Goal: Transaction & Acquisition: Book appointment/travel/reservation

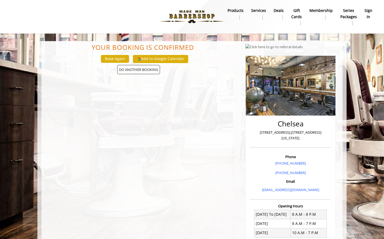
click at [235, 9] on b "products" at bounding box center [235, 11] width 16 height 6
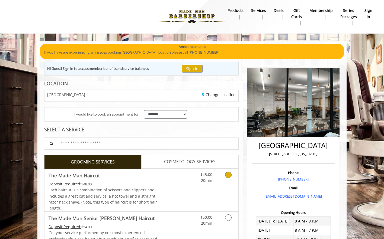
click at [227, 175] on icon "Grooming services" at bounding box center [228, 175] width 7 height 7
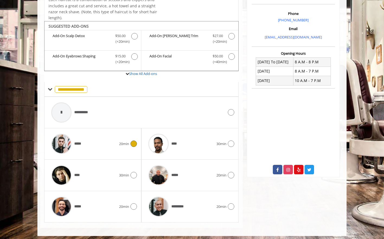
scroll to position [159, 1]
click at [134, 143] on icon at bounding box center [133, 144] width 7 height 7
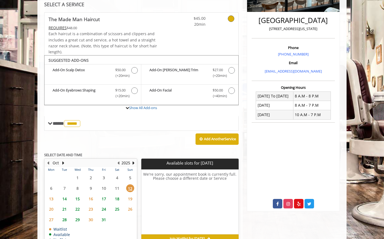
scroll to position [125, 0]
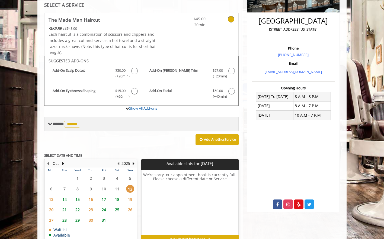
click at [53, 122] on span "**** ***** ********" at bounding box center [67, 124] width 29 height 5
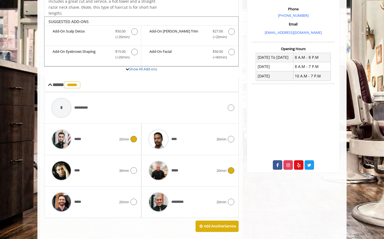
scroll to position [168, 0]
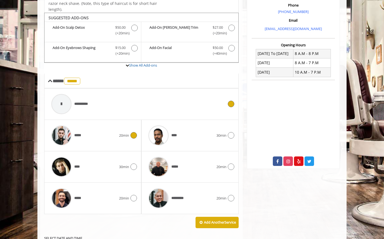
click at [64, 102] on div at bounding box center [61, 104] width 20 height 20
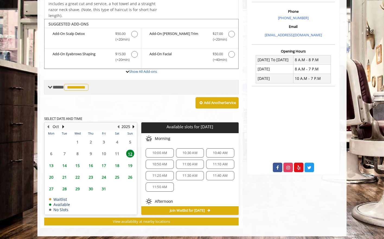
scroll to position [161, 0]
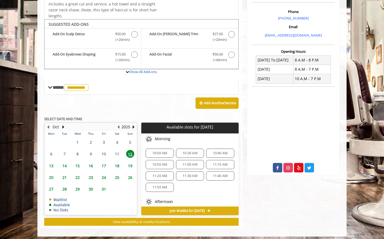
click at [190, 151] on span "10:30 AM" at bounding box center [189, 153] width 15 height 4
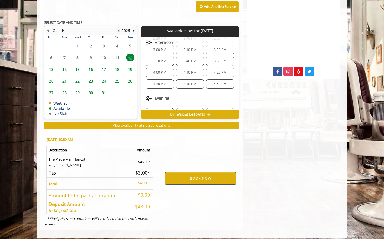
scroll to position [258, 1]
click at [210, 177] on button "BOOK NOW" at bounding box center [200, 178] width 71 height 12
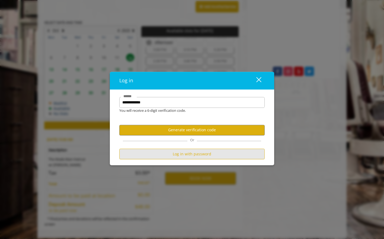
scroll to position [258, 1]
type input "**********"
click at [197, 155] on button "Log in with password" at bounding box center [191, 154] width 145 height 11
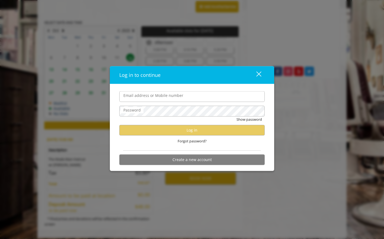
scroll to position [0, 0]
type input "**********"
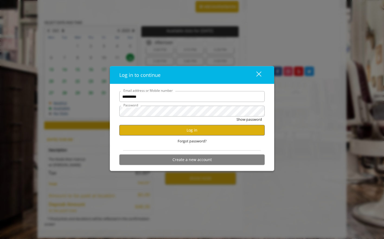
click at [200, 132] on button "Log in" at bounding box center [191, 130] width 145 height 11
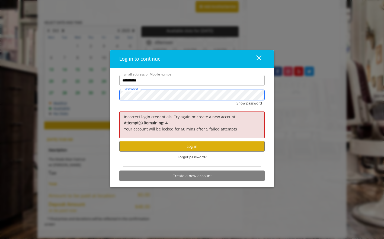
click at [101, 90] on div "**********" at bounding box center [192, 119] width 384 height 239
click at [205, 146] on button "Log in" at bounding box center [191, 146] width 145 height 11
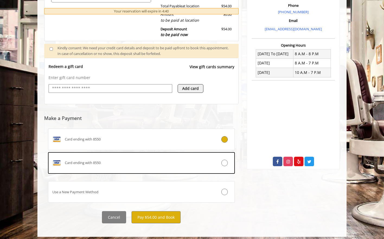
scroll to position [167, 0]
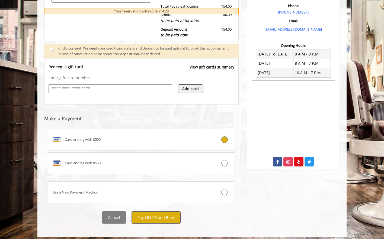
click at [165, 214] on button "Pay $54.00 and Book" at bounding box center [155, 218] width 49 height 12
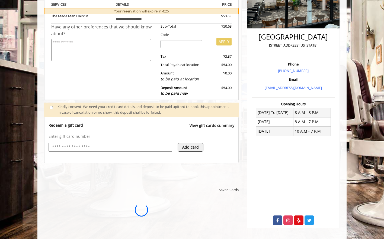
scroll to position [0, 0]
